Goal: Find contact information: Find contact information

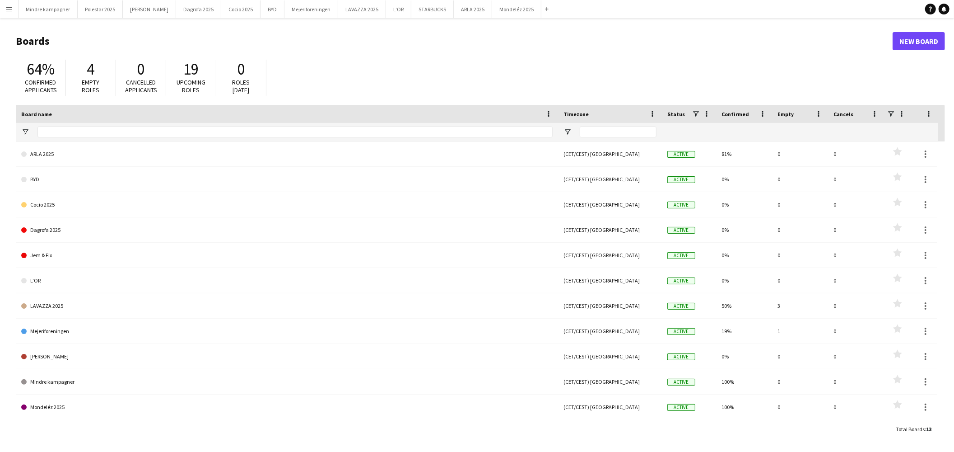
click at [5, 8] on button "Menu" at bounding box center [9, 9] width 18 height 18
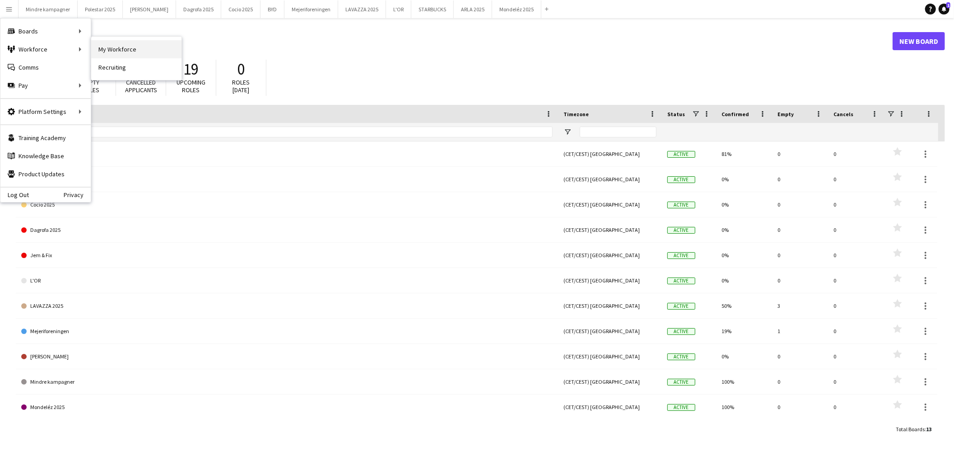
click at [110, 51] on link "My Workforce" at bounding box center [136, 49] width 90 height 18
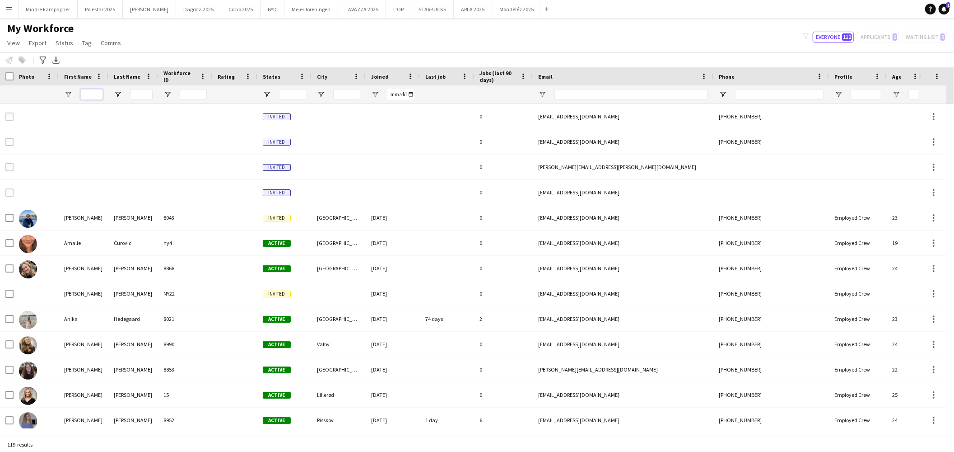
click at [93, 94] on input "First Name Filter Input" at bounding box center [91, 94] width 23 height 11
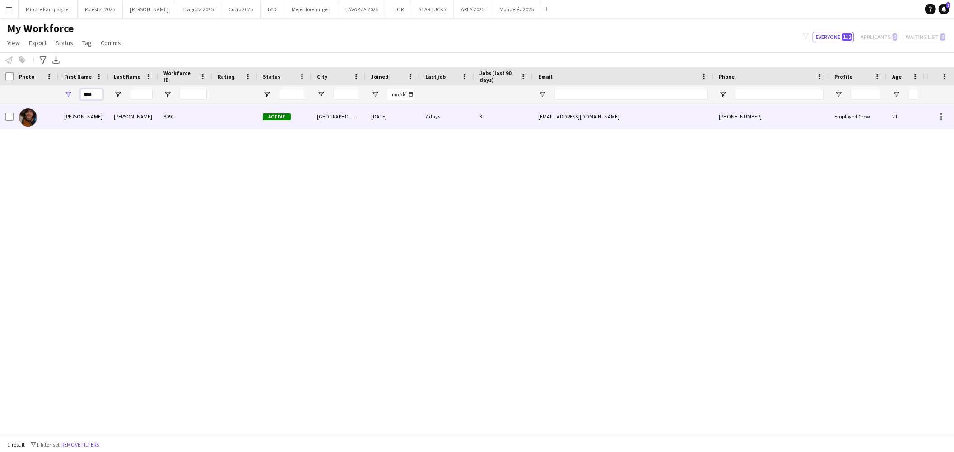
type input "****"
click at [86, 113] on div "[PERSON_NAME]" at bounding box center [84, 116] width 50 height 25
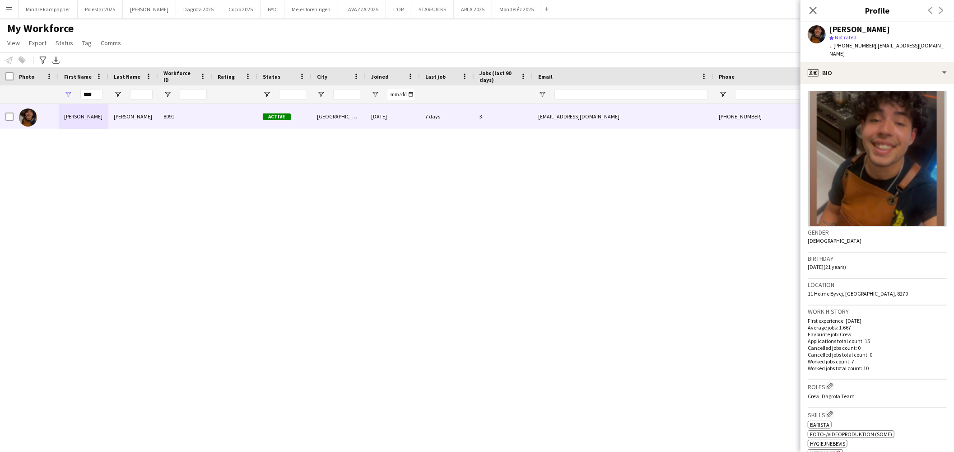
drag, startPoint x: 927, startPoint y: 41, endPoint x: 882, endPoint y: 41, distance: 45.6
click at [882, 41] on div "[PERSON_NAME] star Not rated t. [PHONE_NUMBER] | [EMAIL_ADDRESS][DOMAIN_NAME]" at bounding box center [878, 42] width 154 height 40
click at [917, 43] on div "t. [PHONE_NUMBER] | [EMAIL_ADDRESS][DOMAIN_NAME]" at bounding box center [887, 50] width 117 height 16
drag, startPoint x: 917, startPoint y: 46, endPoint x: 867, endPoint y: 46, distance: 50.1
click at [867, 46] on div "t. [PHONE_NUMBER] | [EMAIL_ADDRESS][DOMAIN_NAME]" at bounding box center [887, 50] width 117 height 16
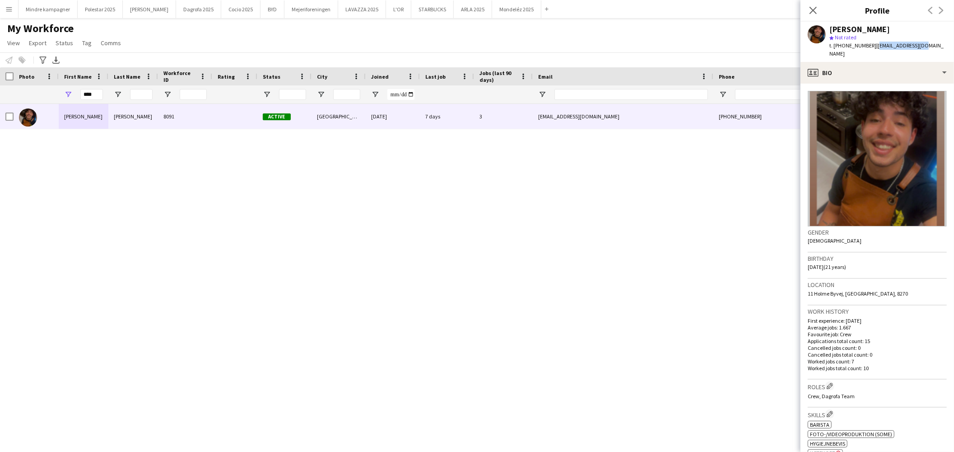
copy span "[EMAIL_ADDRESS][DOMAIN_NAME]"
click at [674, 321] on div "[PERSON_NAME] 8091 Active Højbjerg [DATE] 7 days 3 [EMAIL_ADDRESS][DOMAIN_NAME]…" at bounding box center [463, 266] width 927 height 324
